Goal: Find specific page/section: Find specific page/section

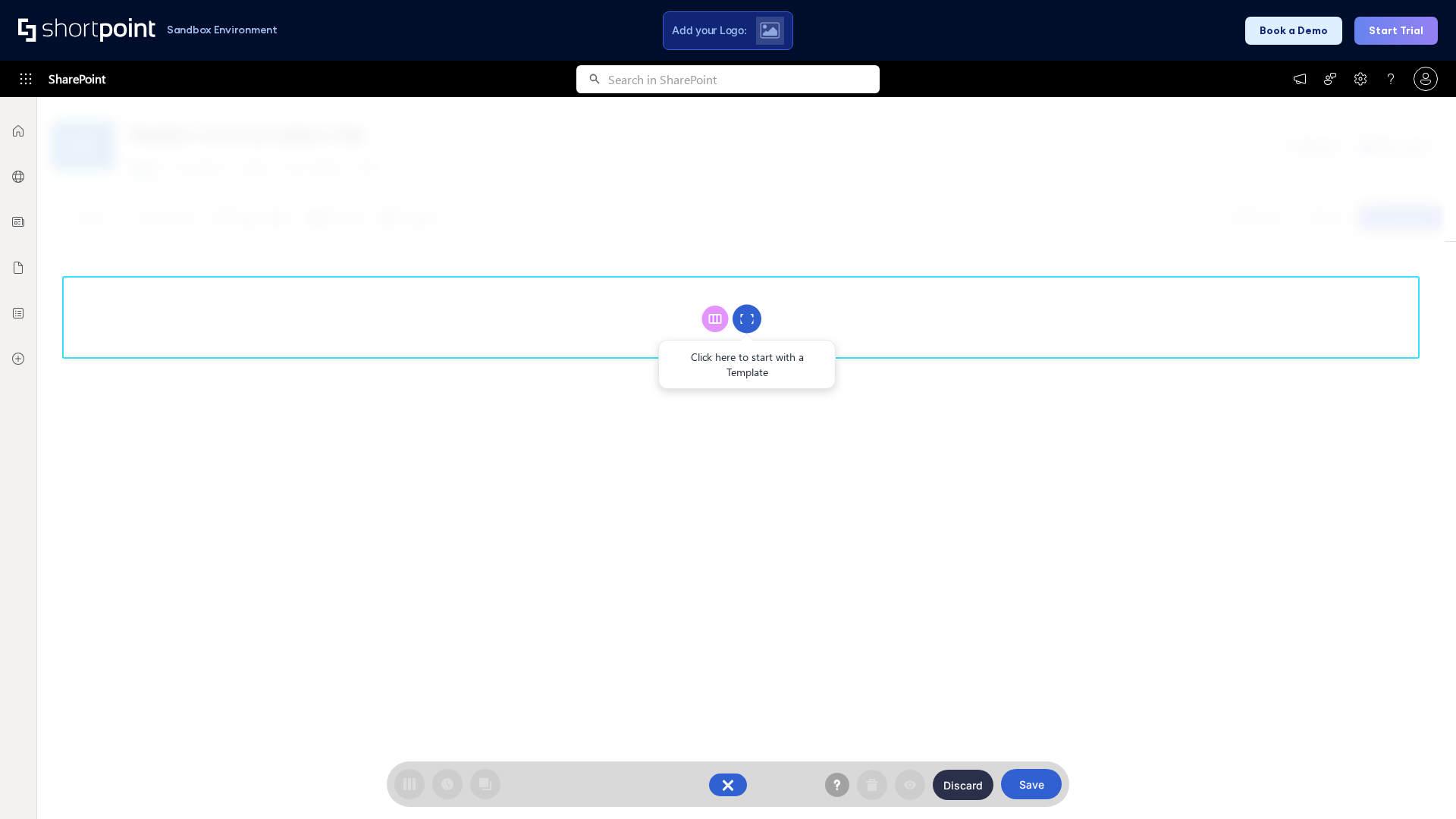
click at [746, 318] on circle at bounding box center [746, 319] width 29 height 29
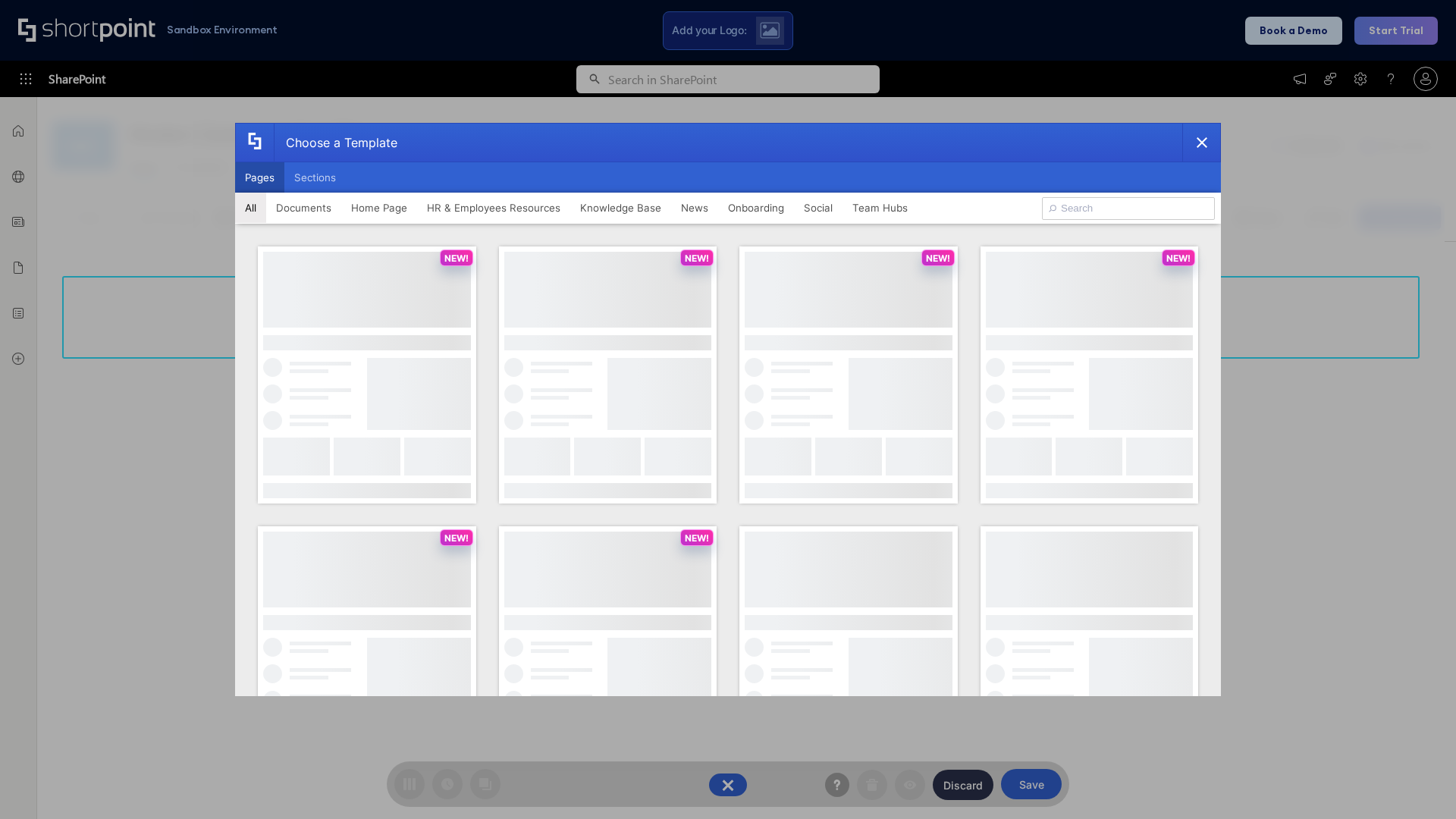
click at [260, 177] on button "Pages" at bounding box center [260, 177] width 49 height 30
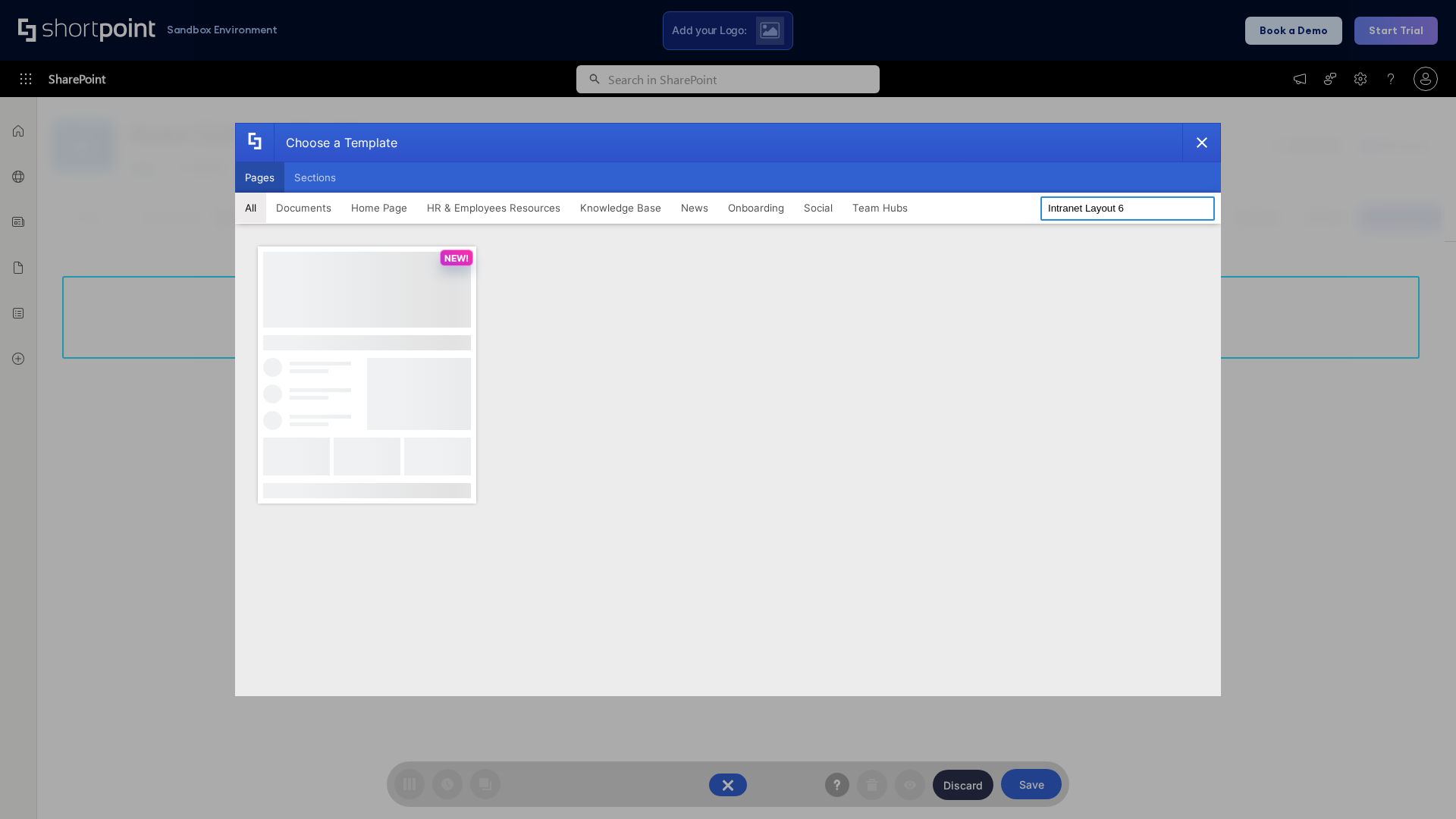
type input "Intranet Layout 6"
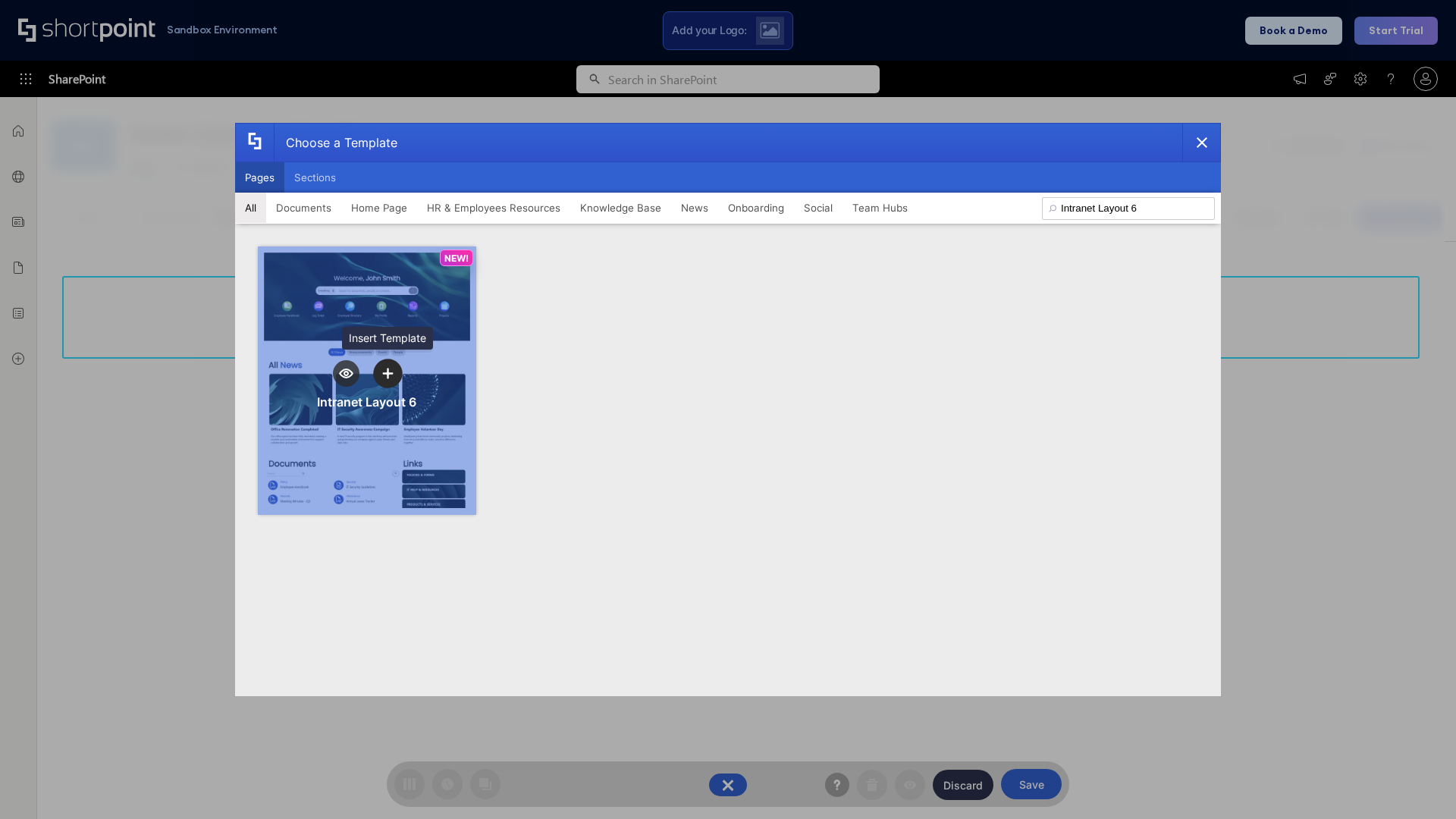
click at [387, 373] on icon "template selector" at bounding box center [387, 372] width 11 height 11
